Goal: Transaction & Acquisition: Purchase product/service

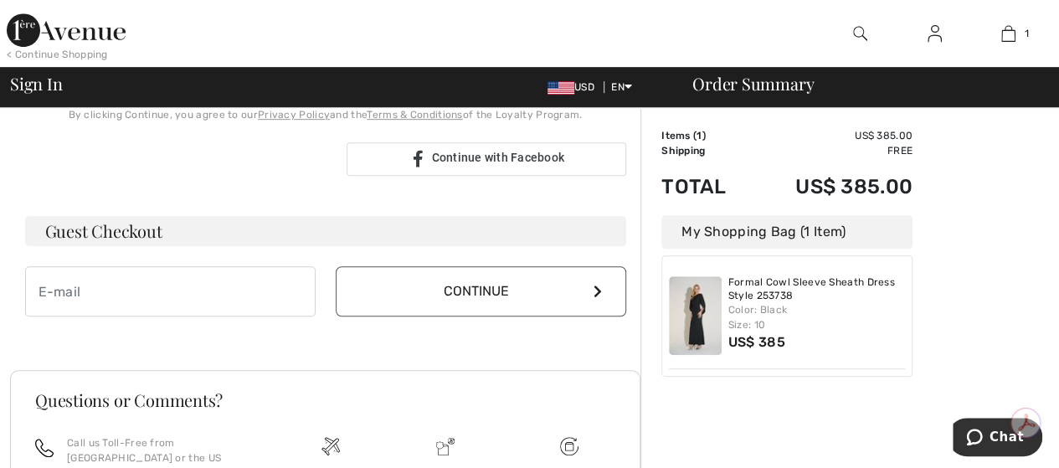
scroll to position [350, 0]
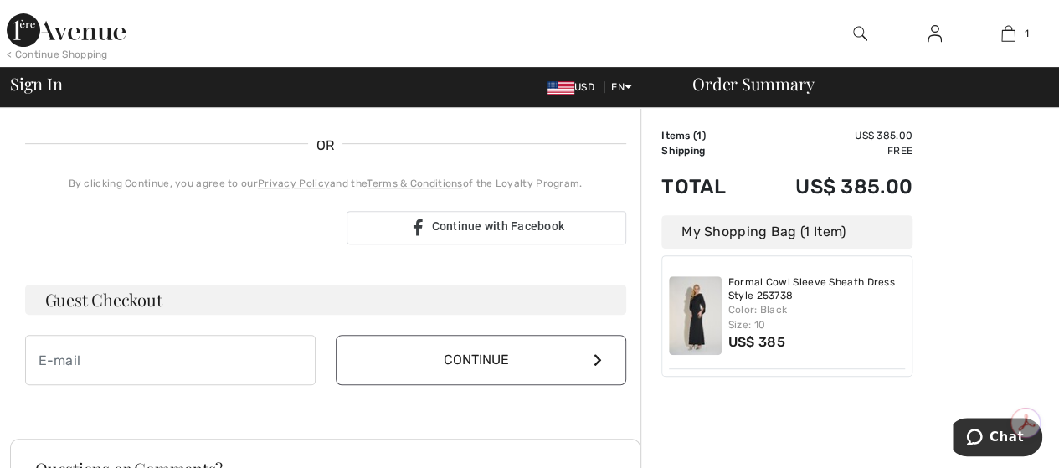
type input "[EMAIL_ADDRESS][DOMAIN_NAME]"
click at [465, 358] on button "Continue" at bounding box center [481, 360] width 291 height 50
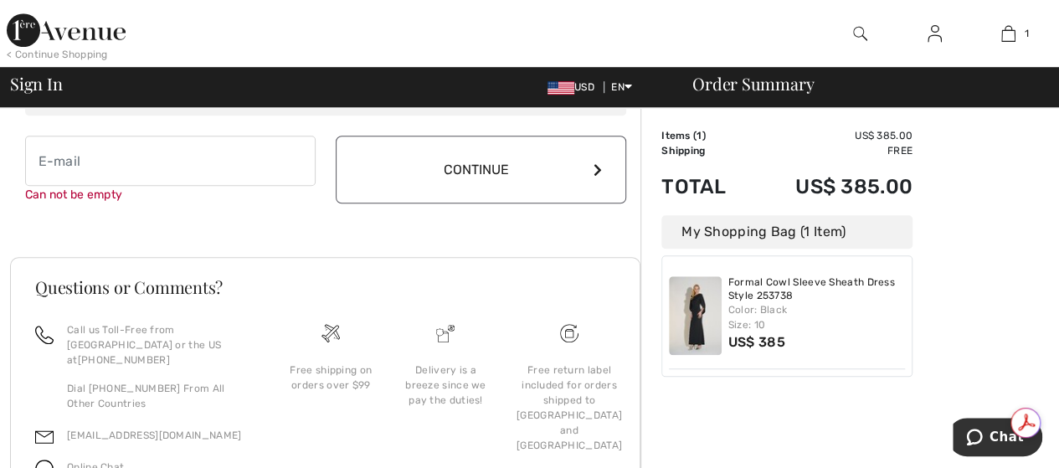
scroll to position [629, 0]
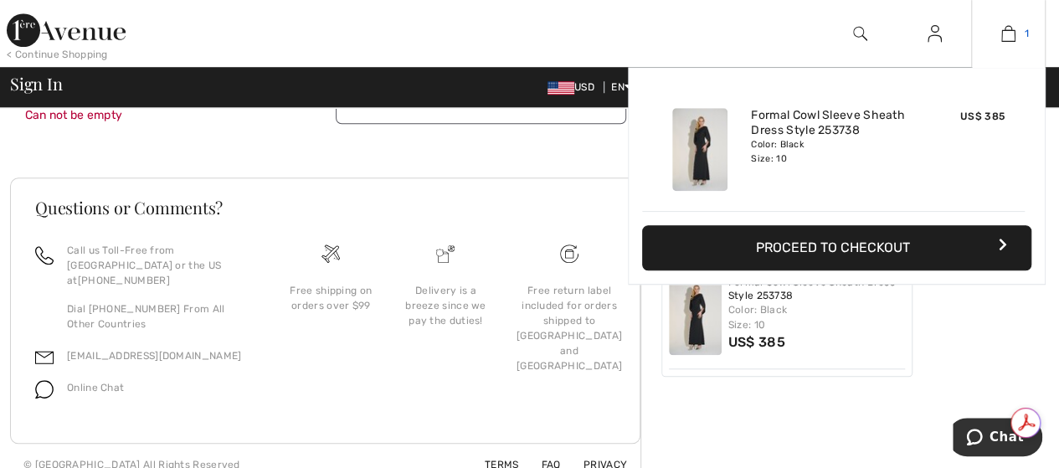
click at [1022, 34] on link "1" at bounding box center [1008, 33] width 73 height 20
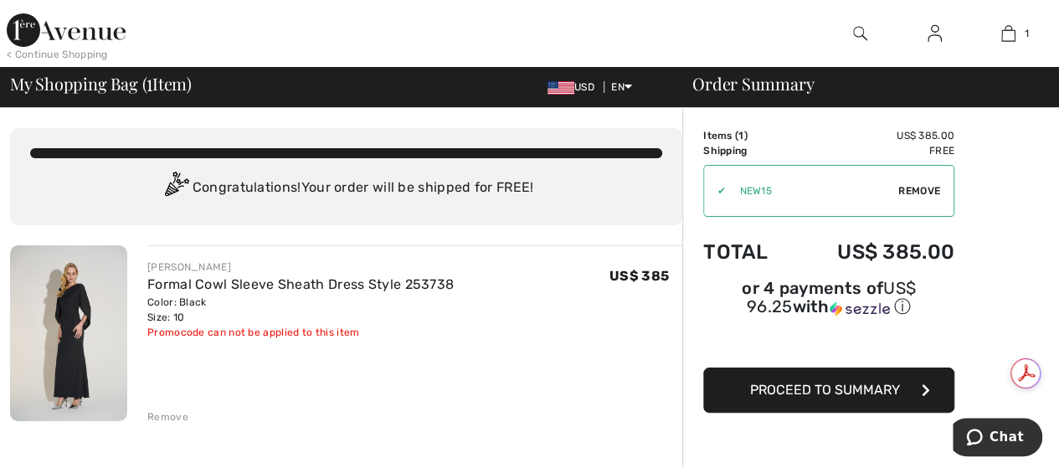
click at [839, 382] on span "Proceed to Summary" at bounding box center [825, 390] width 150 height 16
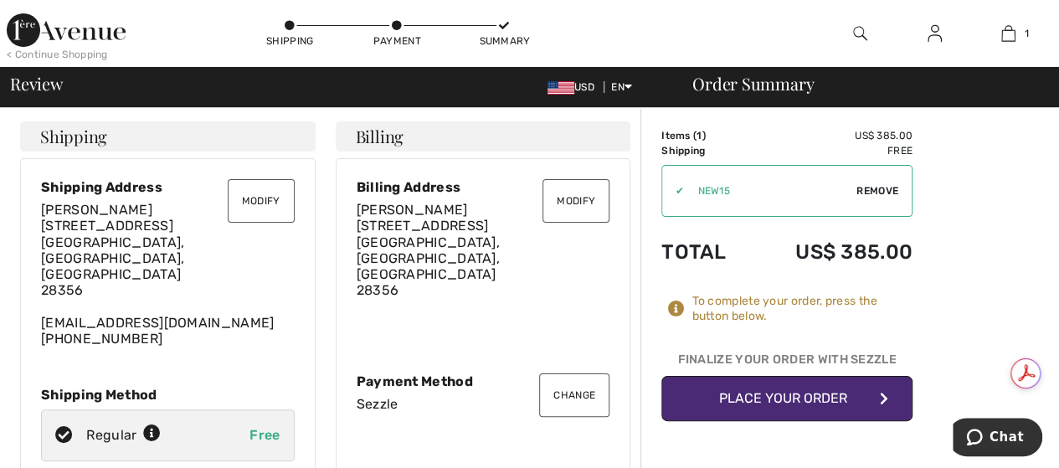
click at [771, 396] on button "Place Your Order" at bounding box center [787, 398] width 251 height 45
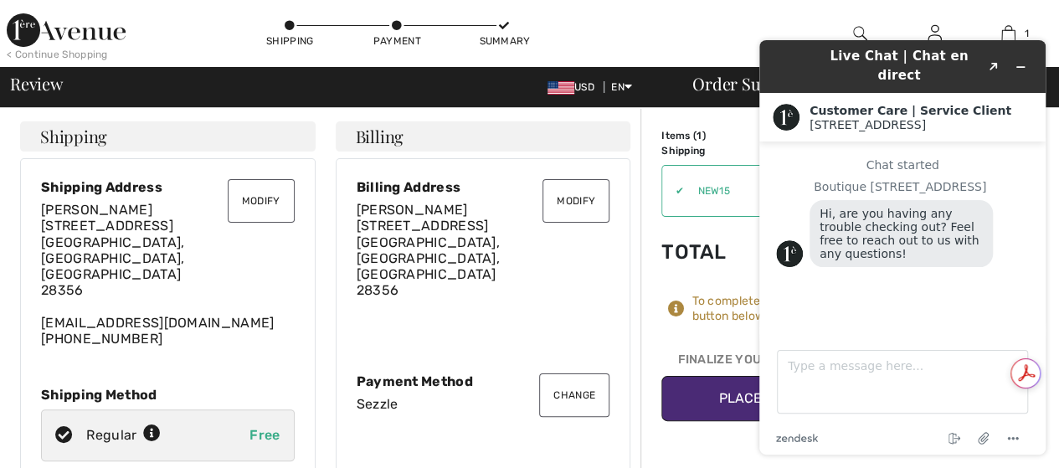
scroll to position [84, 0]
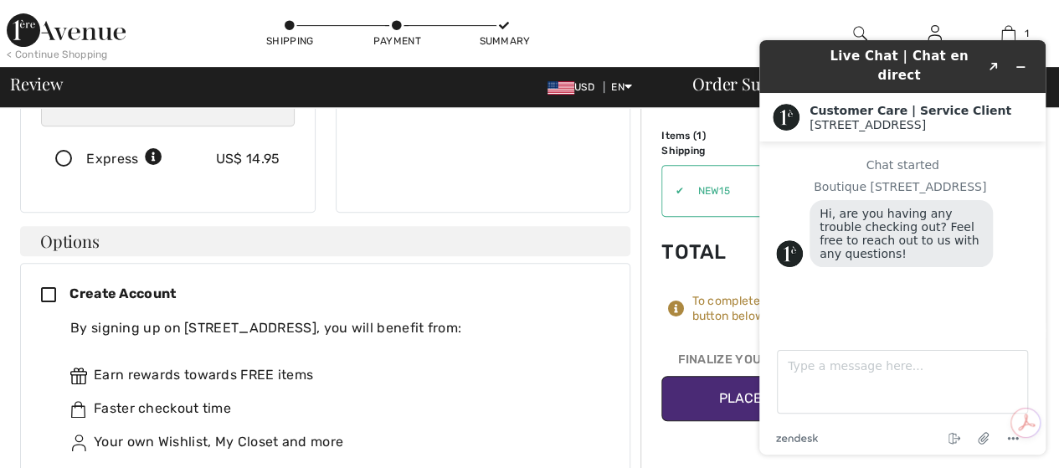
scroll to position [419, 0]
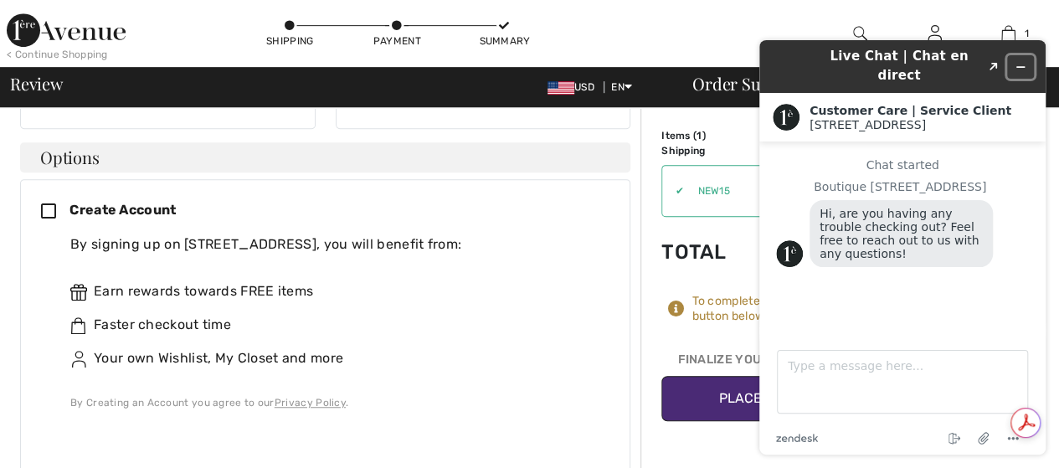
click at [1019, 61] on icon "Minimize widget" at bounding box center [1021, 67] width 12 height 12
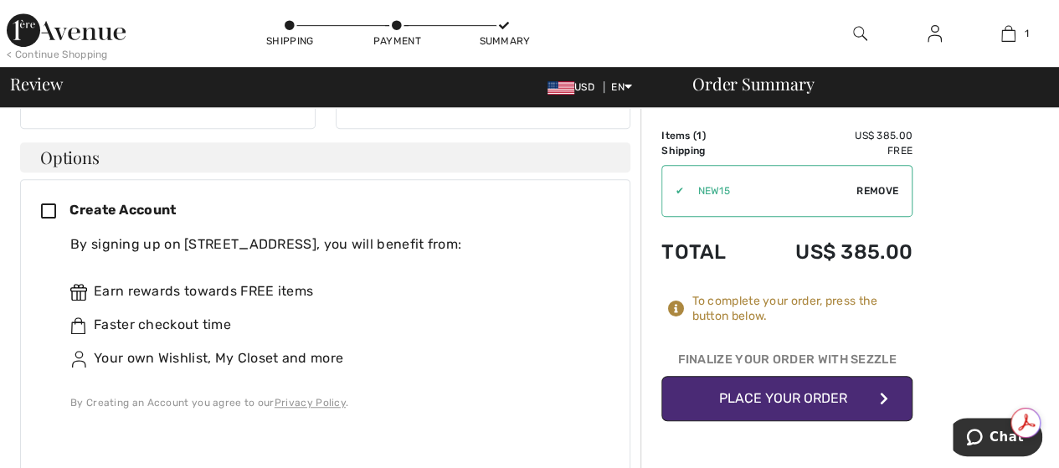
click at [868, 361] on div "Finalize Your Order with Sezzle" at bounding box center [787, 363] width 251 height 25
click at [847, 399] on button "Place Your Order" at bounding box center [787, 398] width 251 height 45
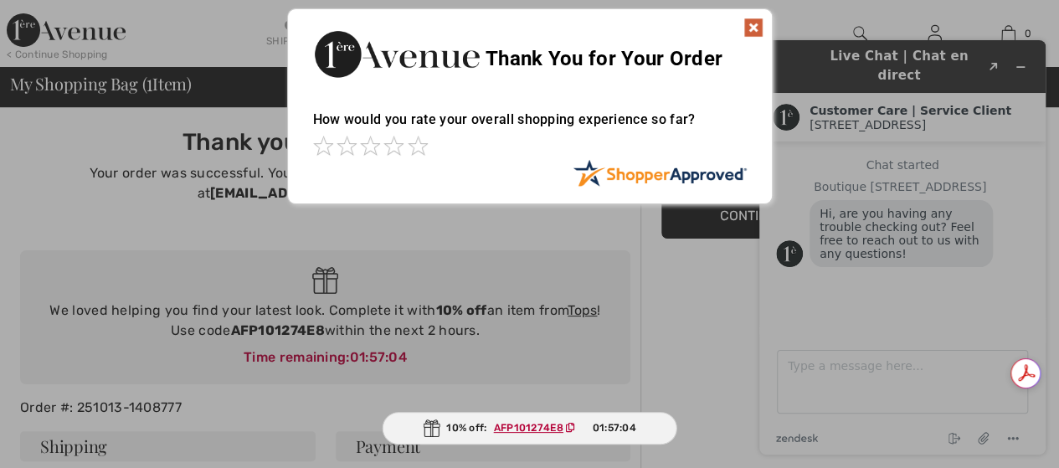
click at [1018, 56] on div "Sorry! Something went wrong. Close Thank You for Your Order How would you rate …" at bounding box center [529, 106] width 1059 height 213
click at [1021, 59] on div "Sorry! Something went wrong. Close Thank You for Your Order How would you rate …" at bounding box center [529, 106] width 1059 height 213
click at [1023, 54] on div "Sorry! Something went wrong. Close Thank You for Your Order How would you rate …" at bounding box center [529, 106] width 1059 height 213
drag, startPoint x: 1021, startPoint y: 55, endPoint x: 1070, endPoint y: 14, distance: 64.2
click at [1025, 53] on div "Sorry! Something went wrong. Close Thank You for Your Order How would you rate …" at bounding box center [529, 106] width 1059 height 213
